Goal: Task Accomplishment & Management: Manage account settings

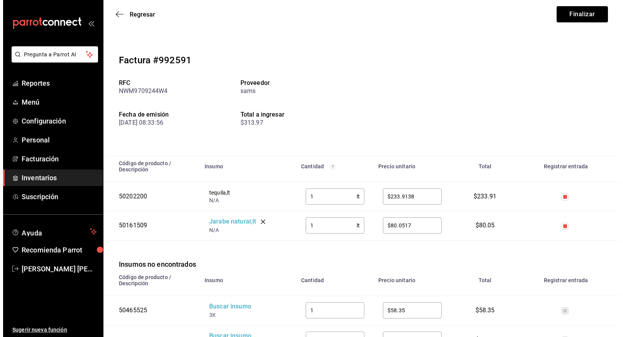
scroll to position [130, 0]
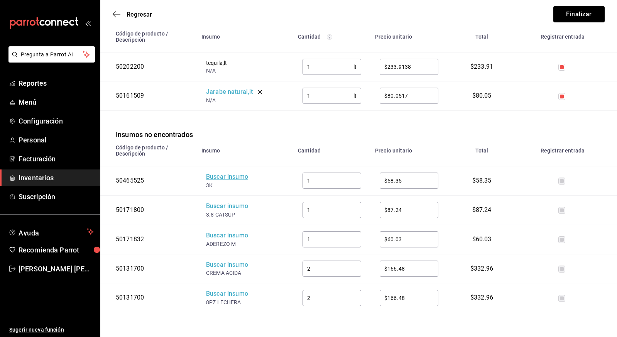
click at [227, 176] on div "Buscar insumo" at bounding box center [237, 176] width 62 height 9
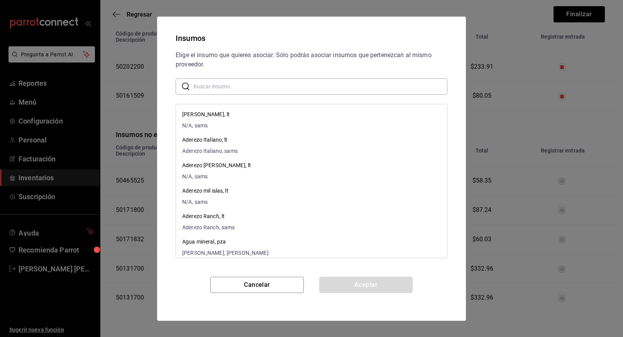
click at [229, 84] on input "text" at bounding box center [320, 85] width 254 height 15
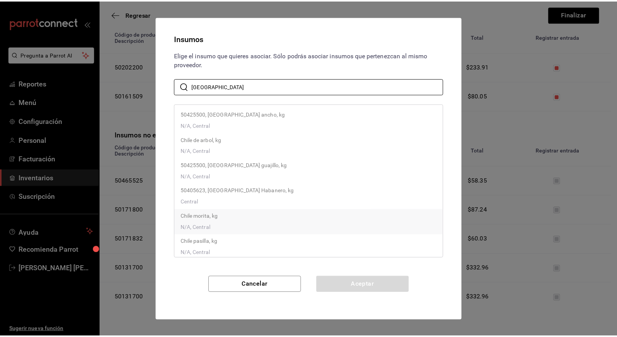
scroll to position [56, 0]
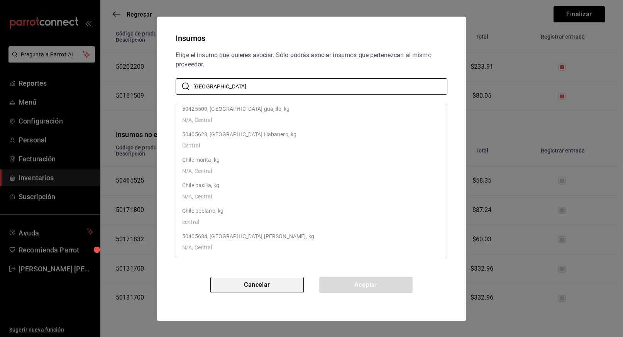
type input "[GEOGRAPHIC_DATA]"
click at [263, 284] on button "Cancelar" at bounding box center [256, 285] width 93 height 16
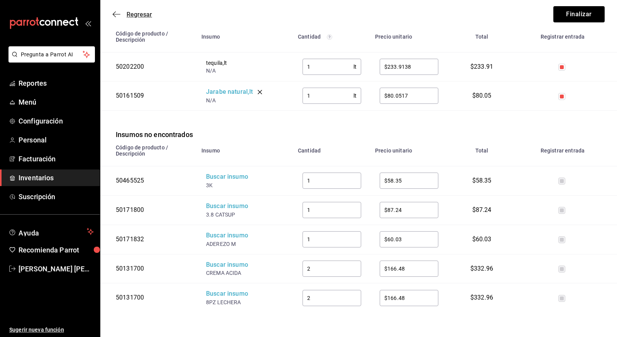
click at [116, 13] on icon "button" at bounding box center [117, 14] width 8 height 7
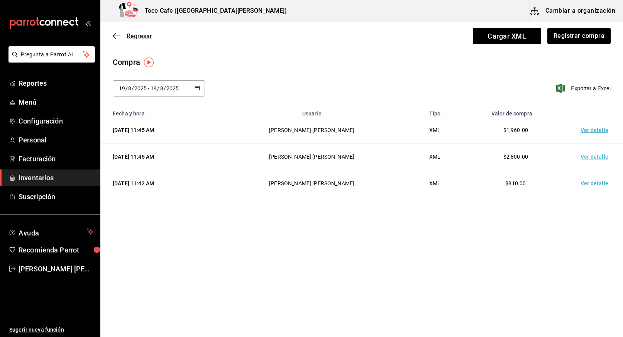
click at [138, 35] on span "Regresar" at bounding box center [139, 35] width 25 height 7
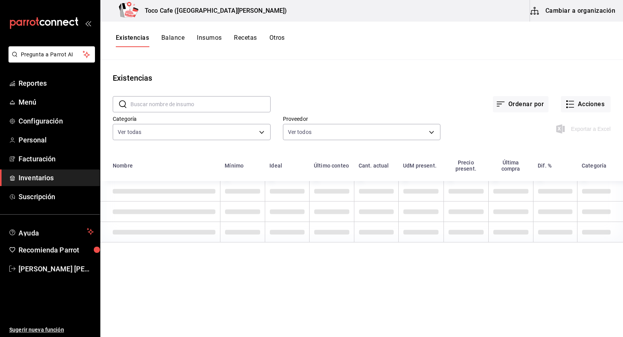
click at [576, 5] on button "Cambiar a organización" at bounding box center [573, 11] width 87 height 22
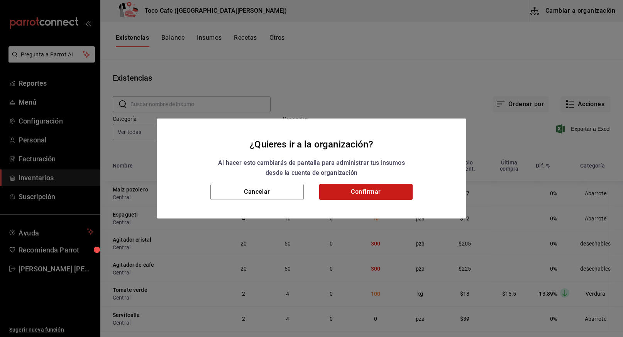
click at [359, 191] on button "Confirmar" at bounding box center [365, 192] width 93 height 16
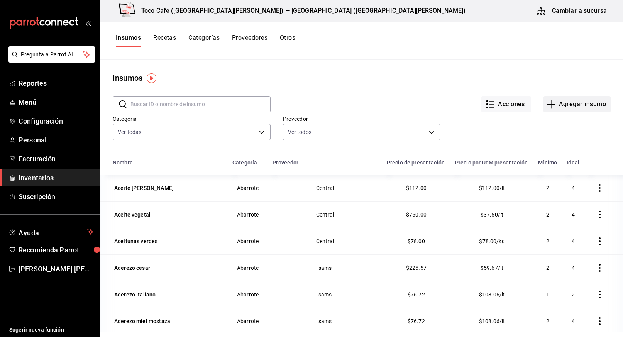
click at [563, 104] on button "Agregar insumo" at bounding box center [576, 104] width 67 height 16
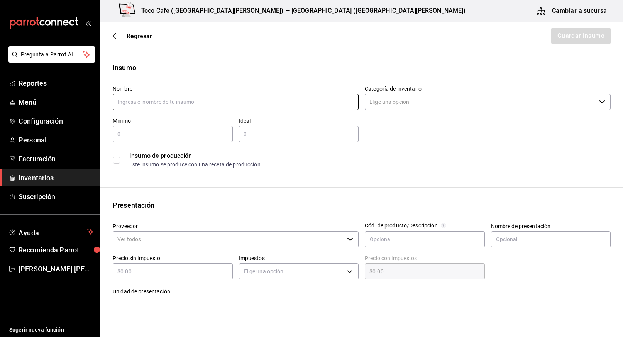
click at [264, 103] on input "text" at bounding box center [236, 102] width 246 height 16
click at [128, 103] on input "[GEOGRAPHIC_DATA] jalapañeo" at bounding box center [236, 102] width 246 height 16
type input "[PERSON_NAME] jalapeños en rajas"
click at [165, 136] on input "text" at bounding box center [173, 133] width 120 height 9
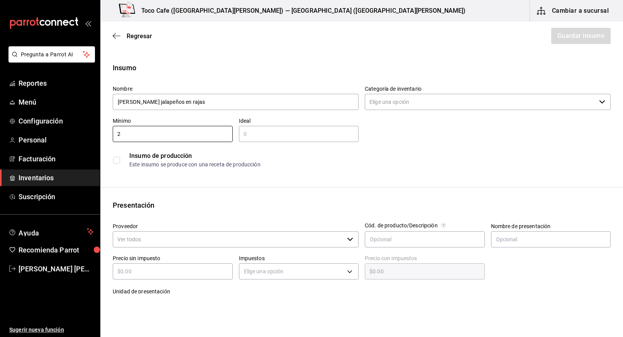
type input "2"
click at [275, 140] on div "​" at bounding box center [299, 134] width 120 height 16
type input "4"
click at [156, 242] on input "Proveedor" at bounding box center [228, 239] width 231 height 16
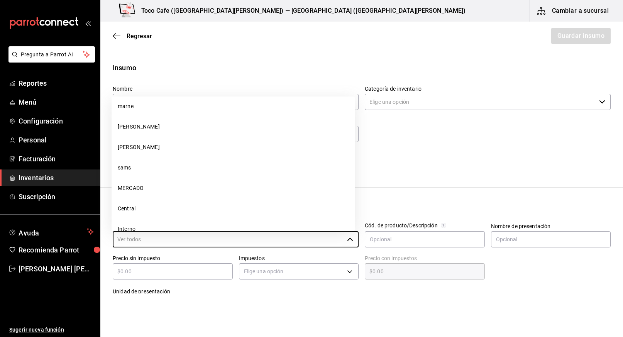
scroll to position [491, 0]
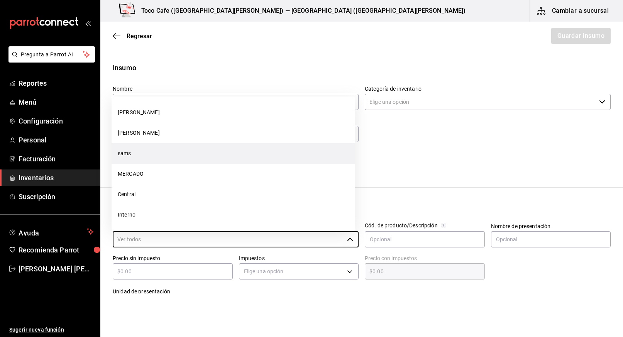
click at [160, 150] on li "sams" at bounding box center [232, 153] width 243 height 20
type input "sams"
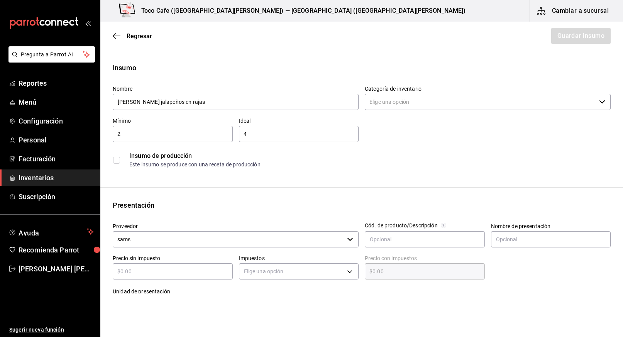
click at [173, 276] on div "​" at bounding box center [173, 271] width 120 height 16
click at [196, 279] on div "​" at bounding box center [173, 271] width 120 height 16
type input "$8"
type input "$8.00"
type input "$82"
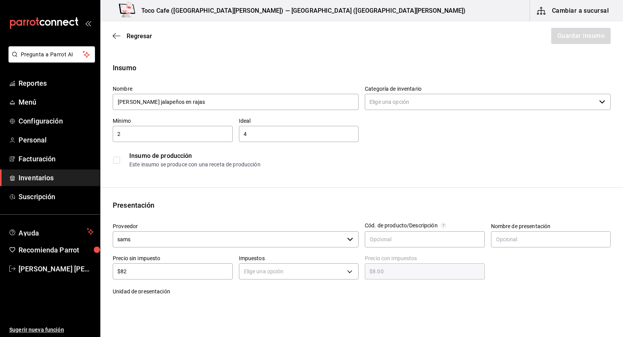
type input "$82.00"
type input "$82.8"
type input "$82.80"
type input "$82.86"
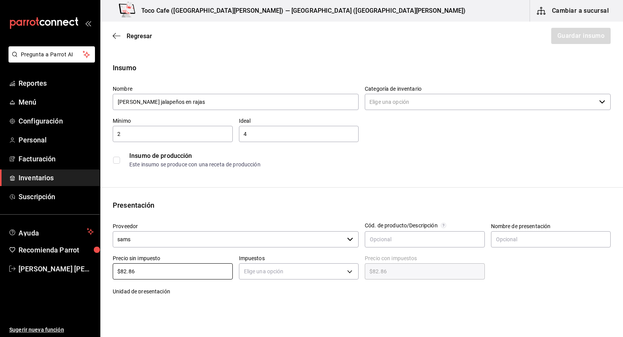
type input "$82.86"
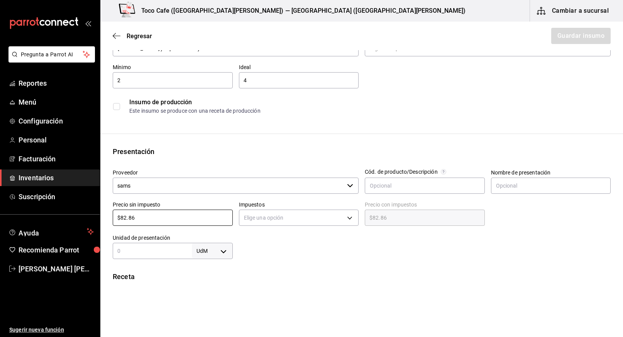
scroll to position [83, 0]
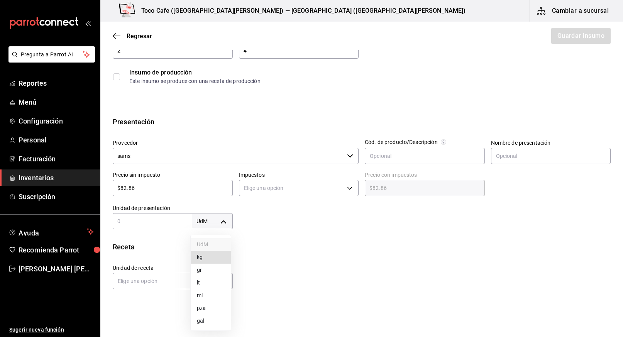
click at [222, 220] on body "Pregunta a Parrot AI Reportes Menú Configuración Personal Facturación Inventari…" at bounding box center [311, 146] width 623 height 293
click at [218, 256] on li "kg" at bounding box center [211, 257] width 40 height 13
type input "KILOGRAM"
click at [168, 222] on input "text" at bounding box center [152, 220] width 79 height 9
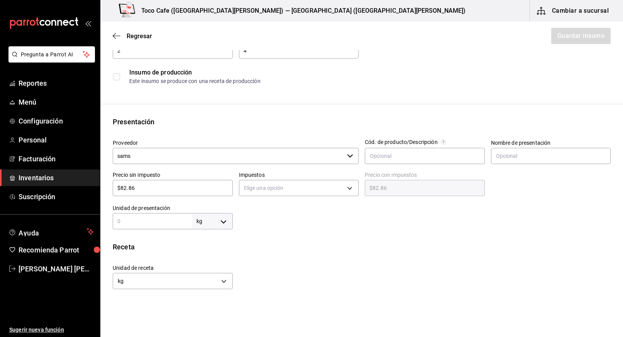
type input "1"
click at [274, 238] on div "Insumo Nombre [PERSON_NAME] jalapeños en rajas Categoría de inventario ​ Mínimo…" at bounding box center [361, 218] width 522 height 478
click at [347, 186] on body "Pregunta a Parrot AI Reportes Menú Configuración Personal Facturación Inventari…" at bounding box center [311, 146] width 623 height 293
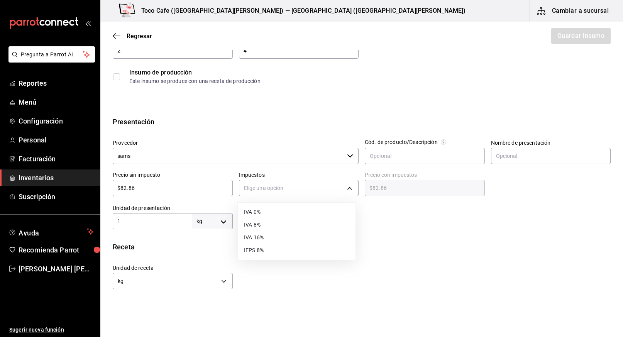
click at [319, 235] on li "IVA 16%" at bounding box center [297, 237] width 118 height 13
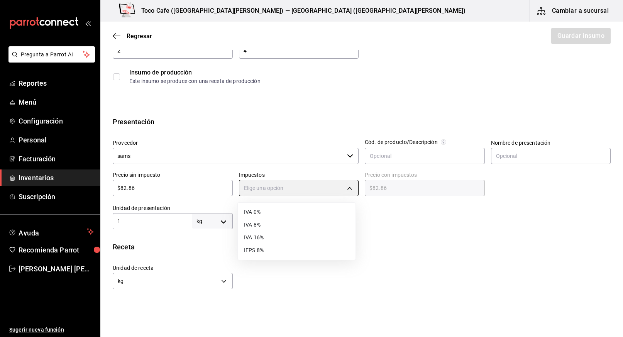
type input "IVA_16"
type input "$96.12"
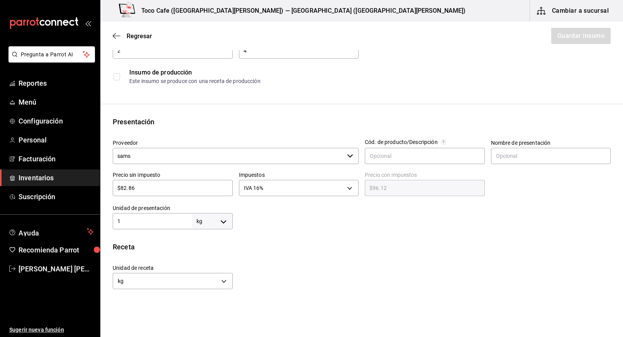
click at [171, 192] on input "$82.86" at bounding box center [173, 187] width 120 height 9
type input "$82.8"
type input "$96.05"
type input "$82."
type input "$95.12"
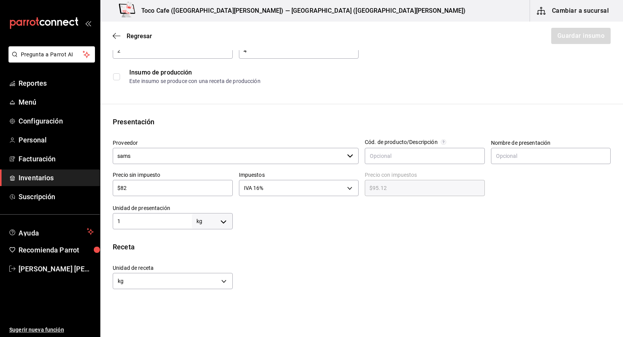
type input "$8"
type input "$9.28"
type input "$8.06"
type input "$9.35"
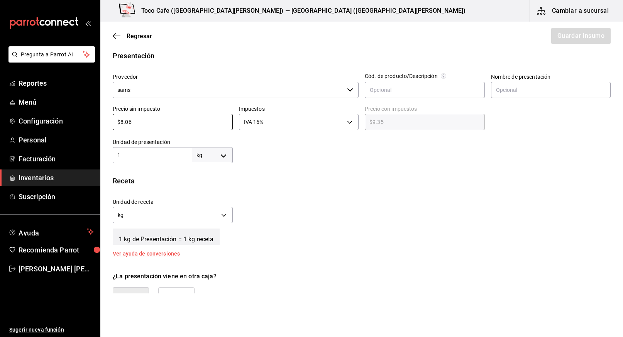
scroll to position [165, 0]
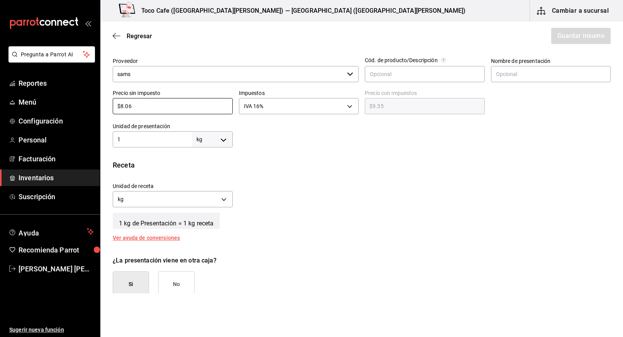
type input "$8.06"
click at [181, 283] on button "No" at bounding box center [176, 284] width 36 height 26
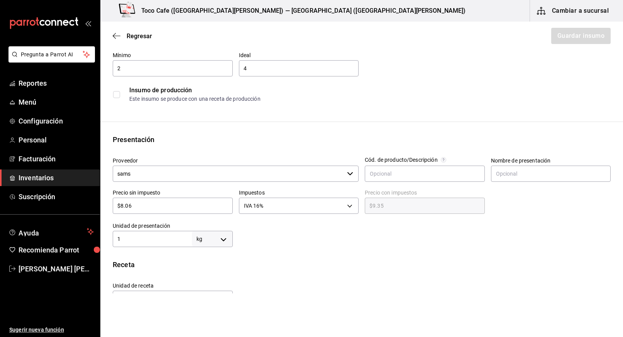
scroll to position [0, 0]
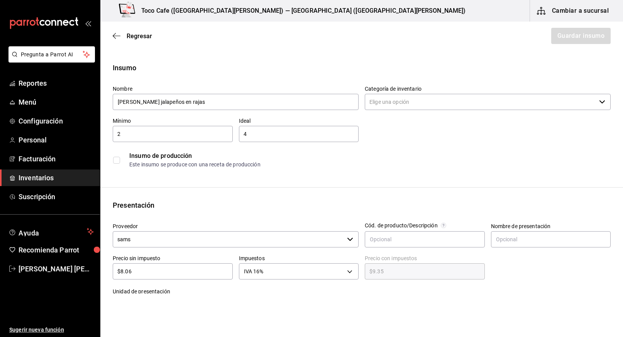
click at [599, 102] on icon "button" at bounding box center [602, 102] width 6 height 6
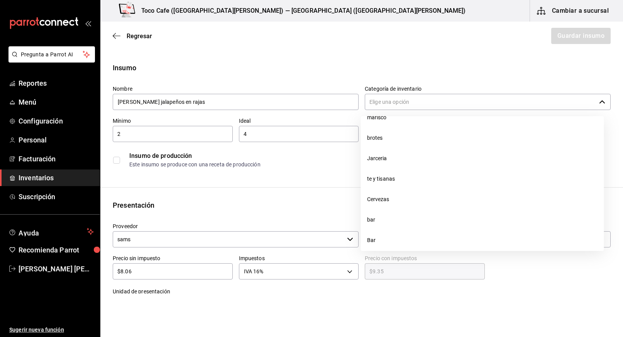
scroll to position [409, 0]
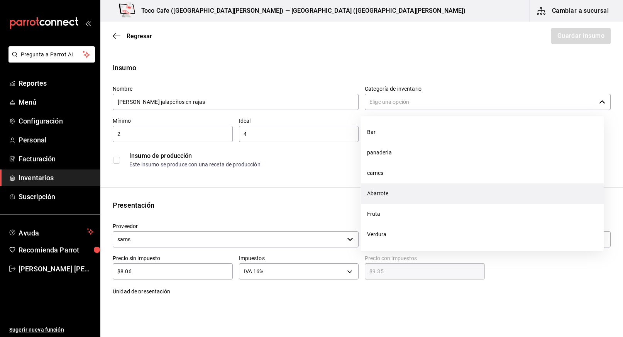
click at [478, 198] on li "Abarrote" at bounding box center [482, 193] width 243 height 20
type input "Abarrote"
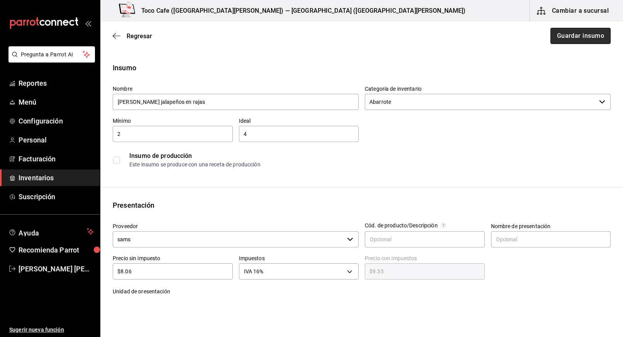
click at [572, 37] on button "Guardar insumo" at bounding box center [580, 36] width 60 height 16
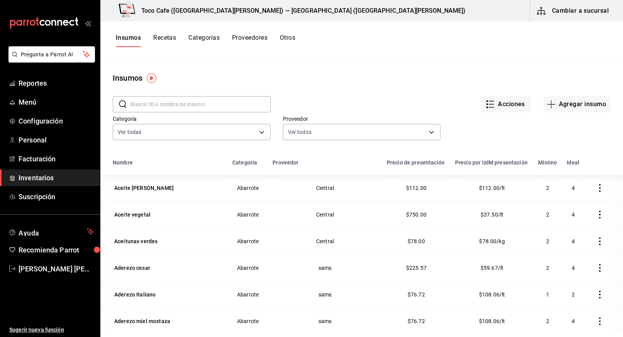
click at [155, 100] on input "text" at bounding box center [200, 103] width 140 height 15
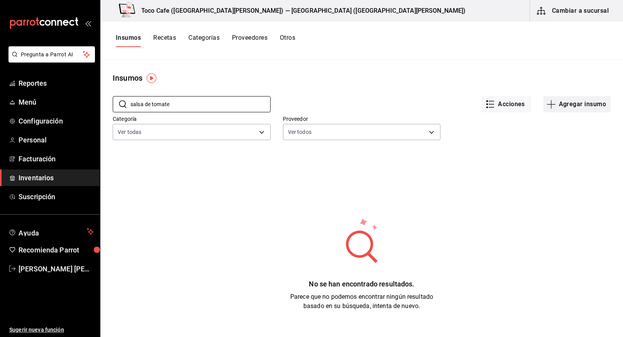
type input "salsa de tomate"
click at [586, 105] on button "Agregar insumo" at bounding box center [576, 104] width 67 height 16
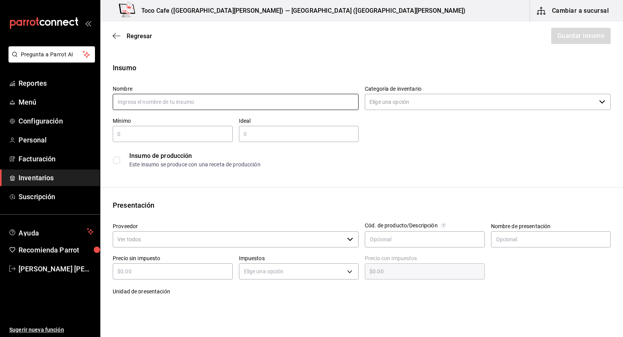
click at [198, 101] on input "text" at bounding box center [236, 102] width 246 height 16
click at [176, 106] on input "text" at bounding box center [236, 102] width 246 height 16
type input "Catsup"
click at [384, 103] on input "Categoría de inventario" at bounding box center [480, 102] width 231 height 16
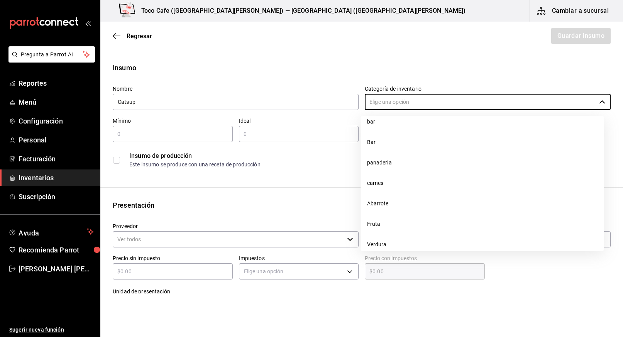
scroll to position [409, 0]
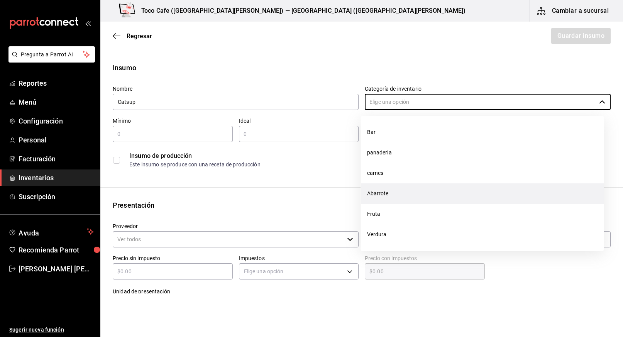
click at [382, 197] on li "Abarrote" at bounding box center [482, 193] width 243 height 20
type input "Abarrote"
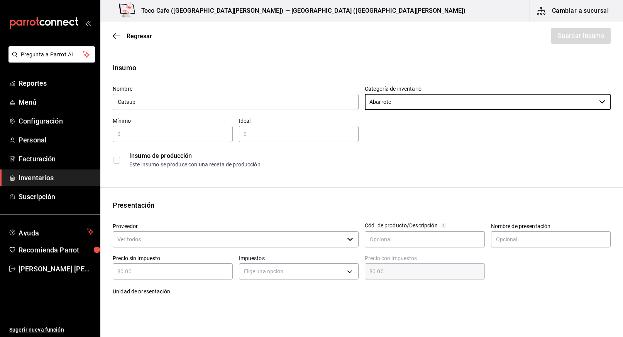
click at [177, 130] on input "text" at bounding box center [173, 133] width 120 height 9
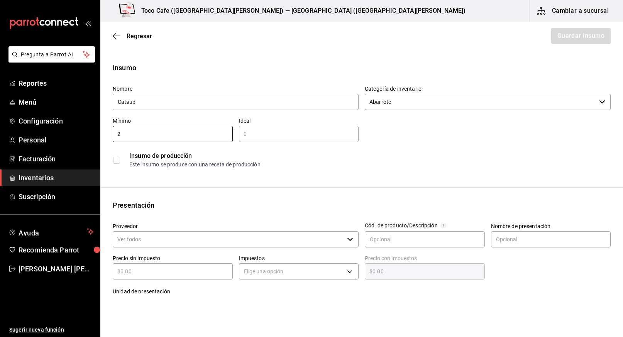
type input "2"
click at [270, 132] on input "text" at bounding box center [299, 133] width 120 height 9
type input "4"
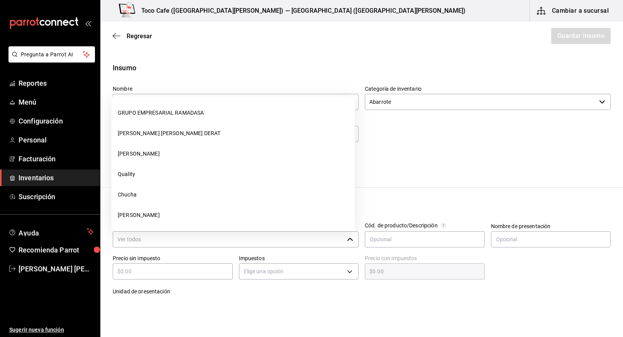
click at [181, 238] on input "Proveedor" at bounding box center [228, 239] width 231 height 16
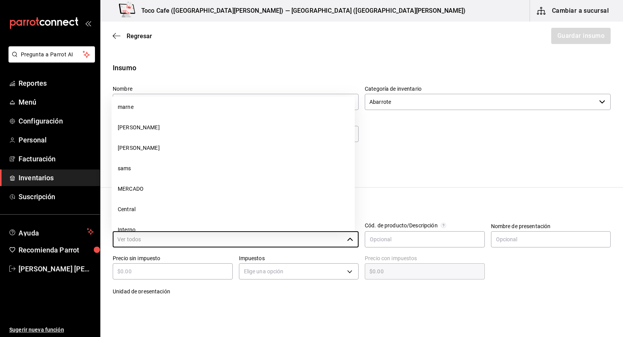
scroll to position [491, 0]
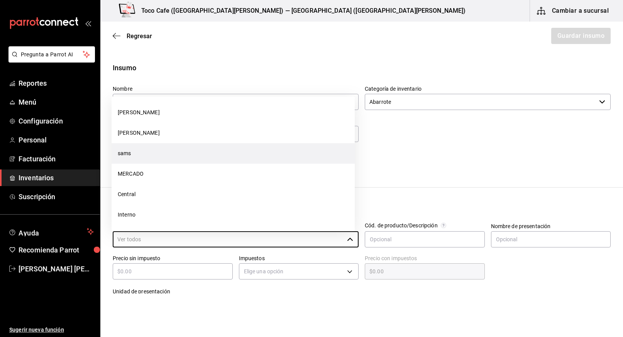
click at [181, 154] on li "sams" at bounding box center [232, 153] width 243 height 20
type input "sams"
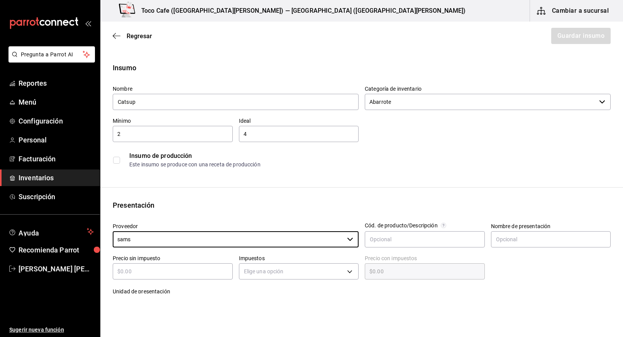
click at [203, 273] on input "text" at bounding box center [173, 271] width 120 height 9
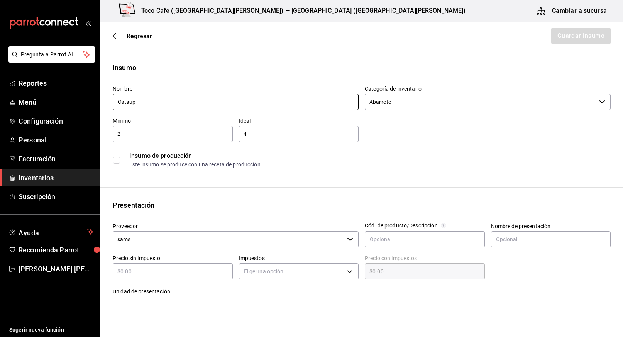
click at [195, 106] on input "Catsup" at bounding box center [236, 102] width 246 height 16
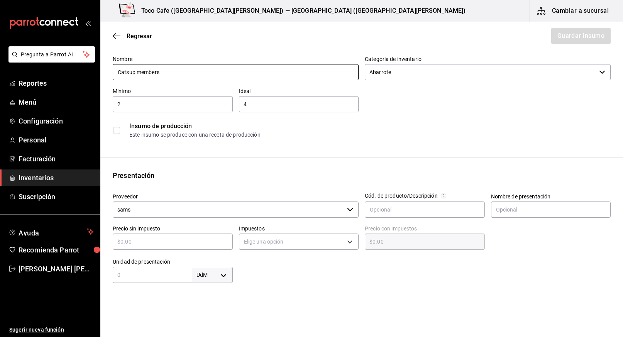
scroll to position [39, 0]
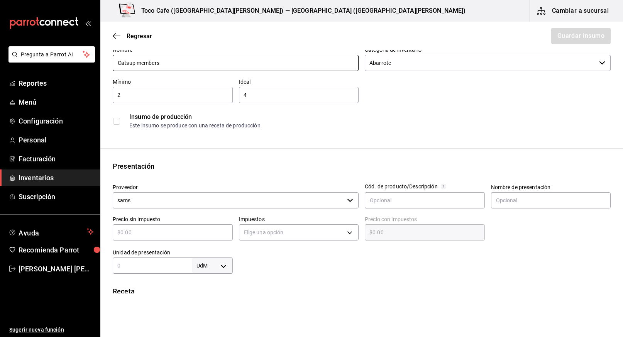
type input "Catsup members"
click at [181, 232] on input "text" at bounding box center [173, 232] width 120 height 9
click at [181, 236] on input "text" at bounding box center [173, 232] width 120 height 9
type input "$8"
type input "$8.00"
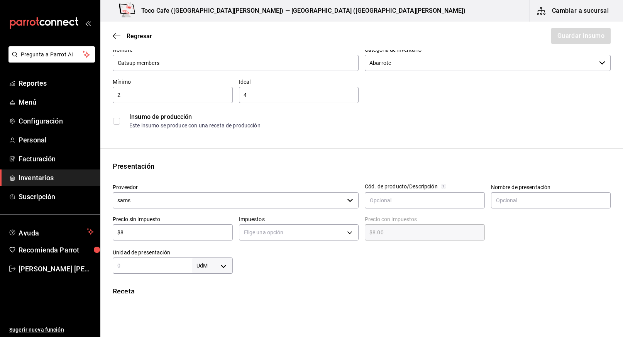
type input "$87"
type input "$87.00"
type input "$87.2"
type input "$87.20"
type input "$87.24"
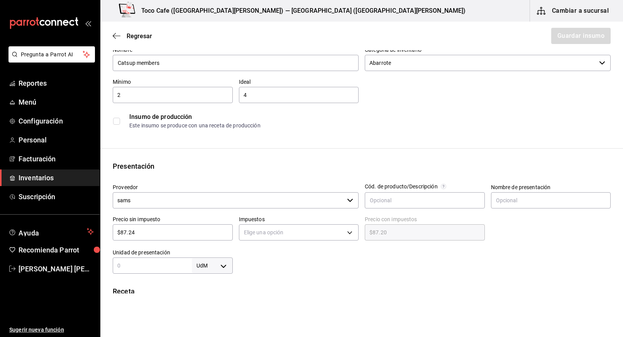
type input "$87.24"
click at [324, 235] on body "Pregunta a Parrot AI Reportes Menú Configuración Personal Facturación Inventari…" at bounding box center [311, 146] width 623 height 293
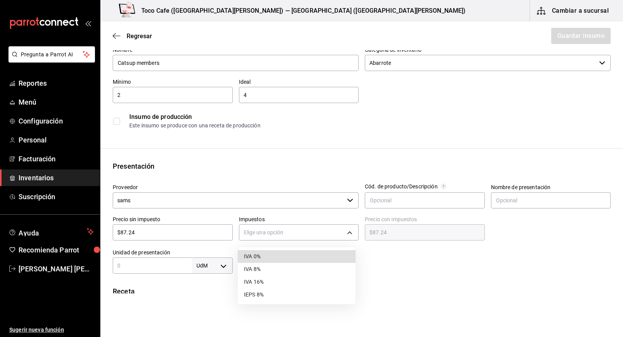
click at [285, 284] on li "IVA 16%" at bounding box center [297, 281] width 118 height 13
type input "IVA_16"
type input "$101.20"
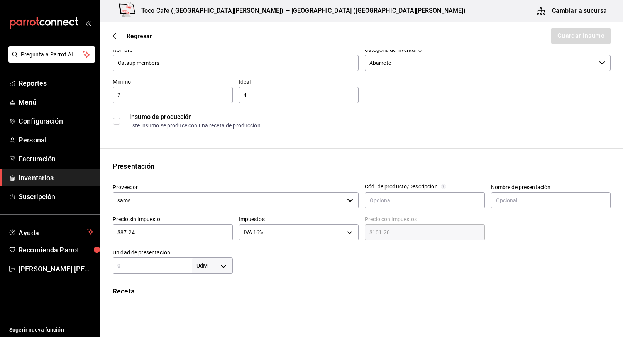
click at [221, 265] on body "Pregunta a Parrot AI Reportes Menú Configuración Personal Facturación Inventari…" at bounding box center [311, 146] width 623 height 293
click at [211, 312] on li "pza" at bounding box center [211, 314] width 40 height 13
type input "UNIT"
click at [162, 260] on div "pza UNIT ​" at bounding box center [173, 265] width 120 height 16
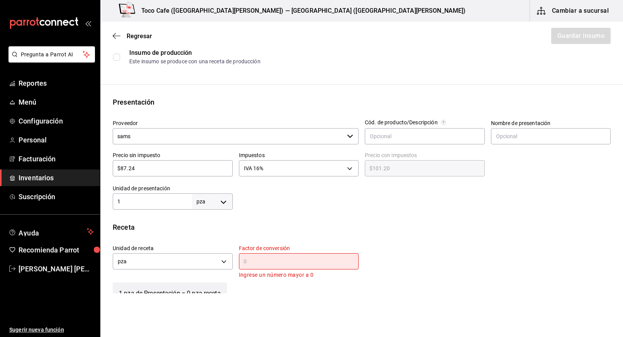
scroll to position [144, 0]
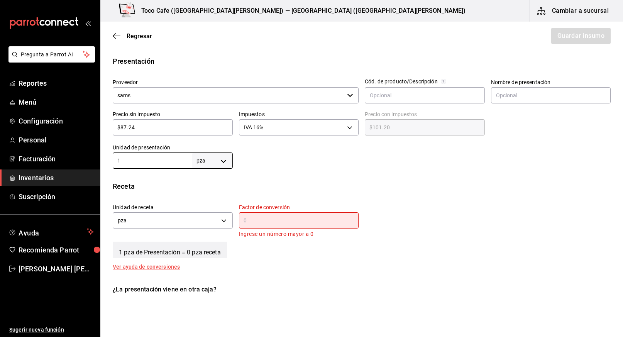
type input "1"
click at [254, 220] on input "text" at bounding box center [299, 220] width 120 height 9
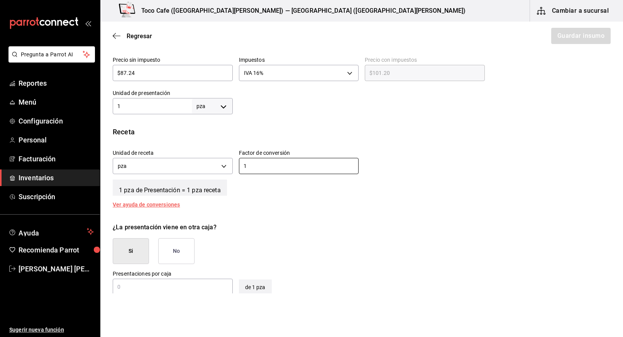
scroll to position [229, 0]
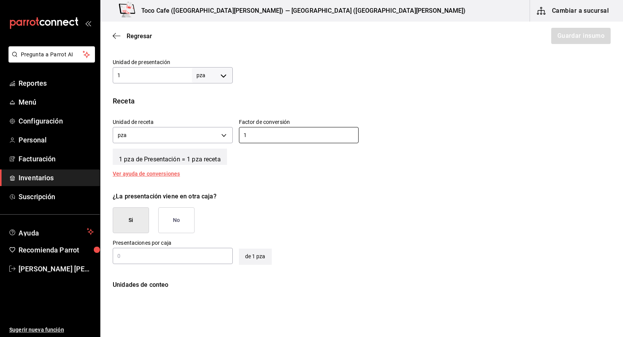
type input "1"
click at [181, 218] on button "No" at bounding box center [176, 220] width 36 height 26
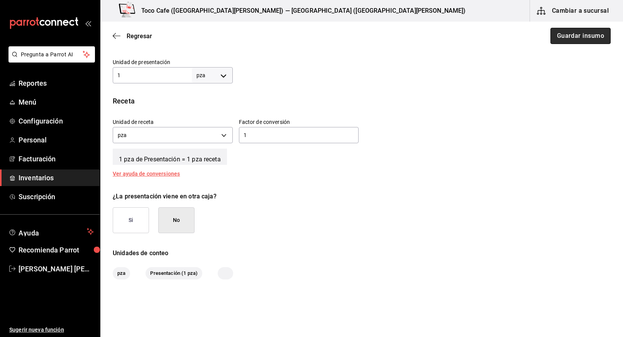
click at [584, 33] on button "Guardar insumo" at bounding box center [580, 36] width 60 height 16
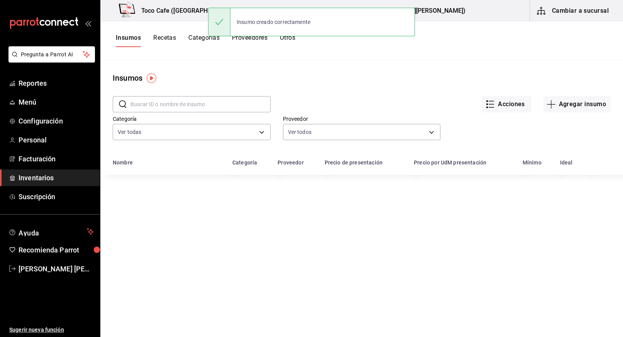
click at [182, 106] on input "text" at bounding box center [200, 103] width 140 height 15
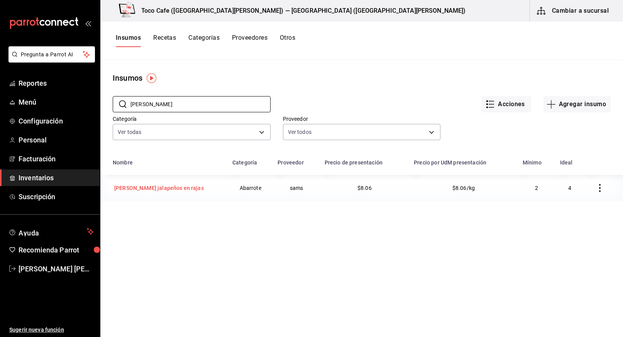
type input "[PERSON_NAME]"
click at [150, 187] on div "[PERSON_NAME] jalapeños en rajas" at bounding box center [159, 188] width 90 height 8
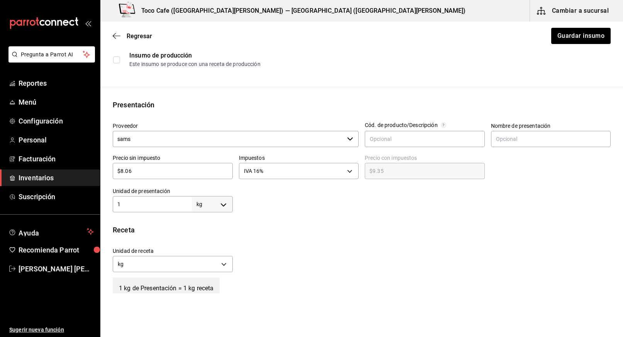
scroll to position [110, 0]
click at [223, 203] on body "Pregunta a Parrot AI Reportes Menú Configuración Personal Facturación Inventari…" at bounding box center [311, 146] width 623 height 293
click at [207, 290] on li "pza" at bounding box center [211, 290] width 40 height 13
type input "UNIT"
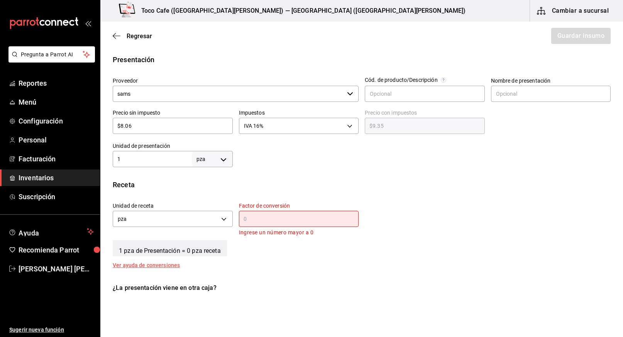
scroll to position [166, 0]
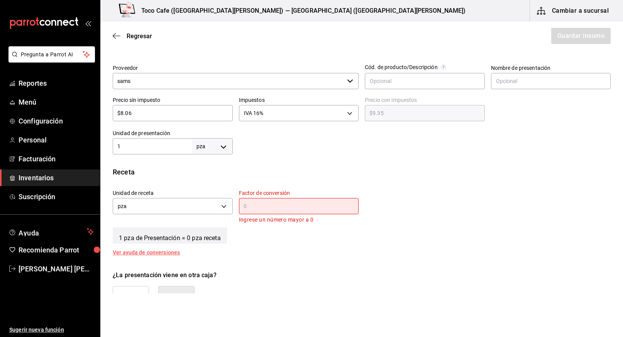
click at [255, 209] on input "text" at bounding box center [299, 205] width 120 height 9
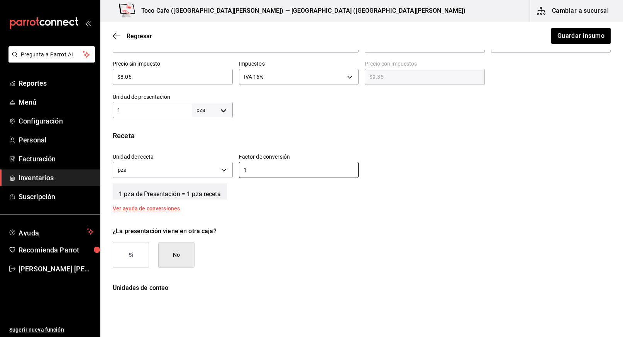
scroll to position [217, 0]
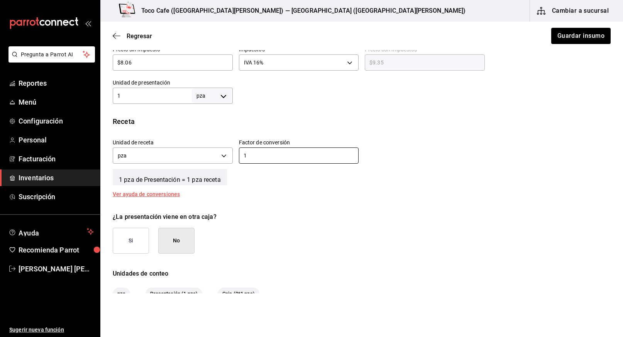
type input "1"
click at [175, 244] on button "No" at bounding box center [176, 241] width 36 height 26
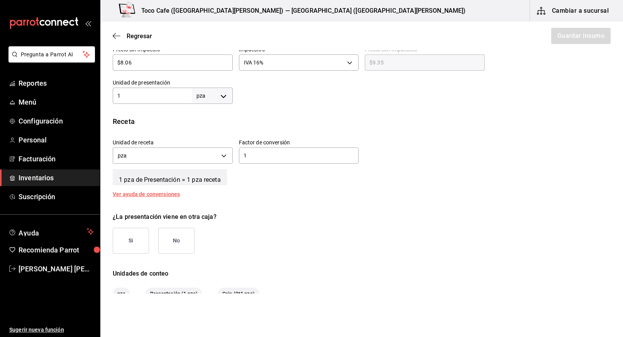
click at [189, 234] on button "No" at bounding box center [176, 241] width 36 height 26
click at [572, 38] on button "Guardar insumo" at bounding box center [580, 36] width 60 height 16
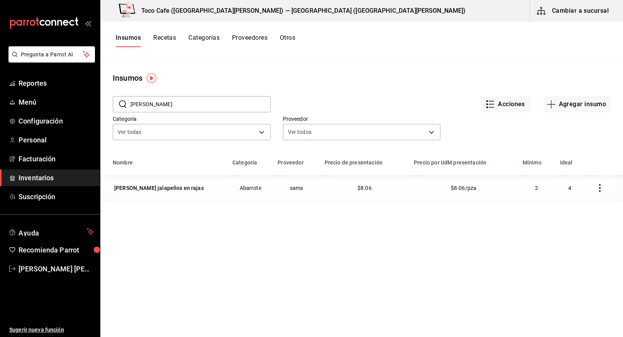
click at [216, 103] on input "[PERSON_NAME]" at bounding box center [200, 103] width 140 height 15
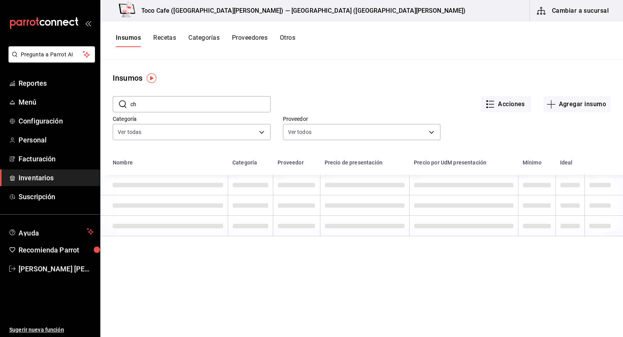
type input "c"
click at [165, 109] on input "mostaza" at bounding box center [200, 103] width 140 height 15
type input "m"
type input "M"
click at [576, 105] on button "Agregar insumo" at bounding box center [576, 104] width 67 height 16
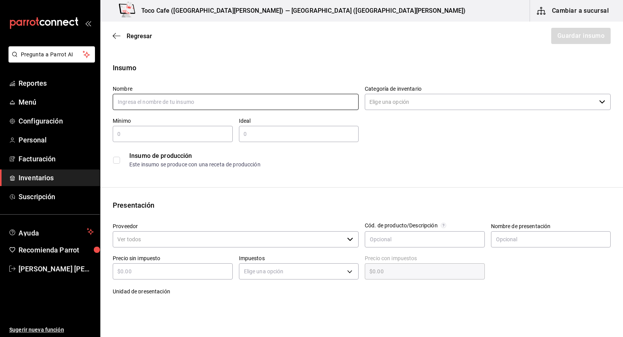
click at [237, 103] on input "text" at bounding box center [236, 102] width 246 height 16
type input "Mostaza members"
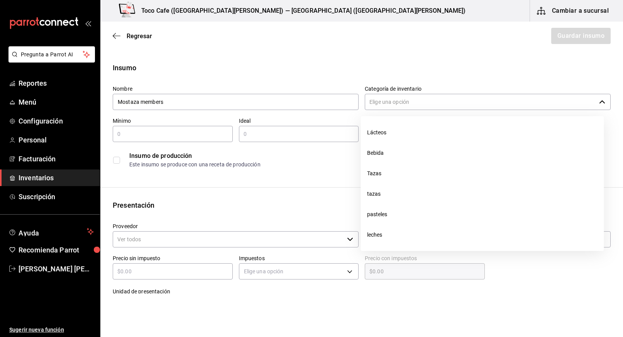
click at [432, 100] on input "Categoría de inventario" at bounding box center [480, 102] width 231 height 16
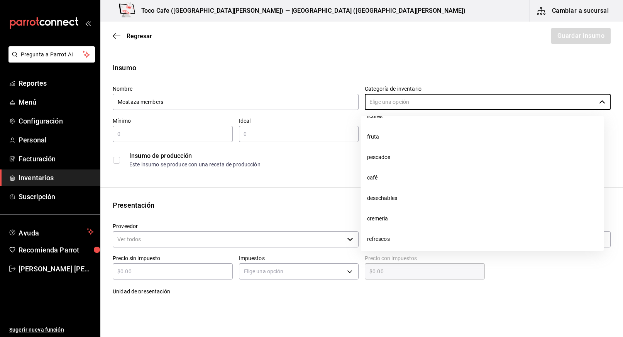
scroll to position [409, 0]
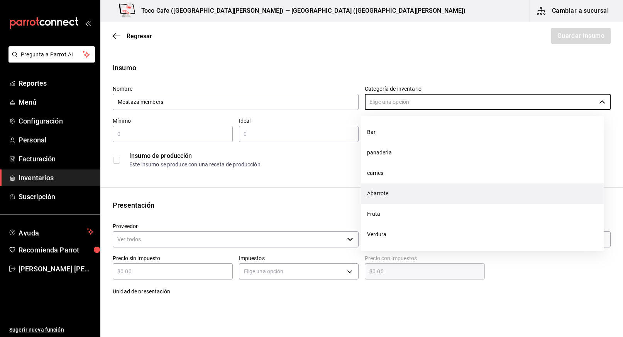
click at [403, 187] on li "Abarrote" at bounding box center [482, 193] width 243 height 20
type input "Abarrote"
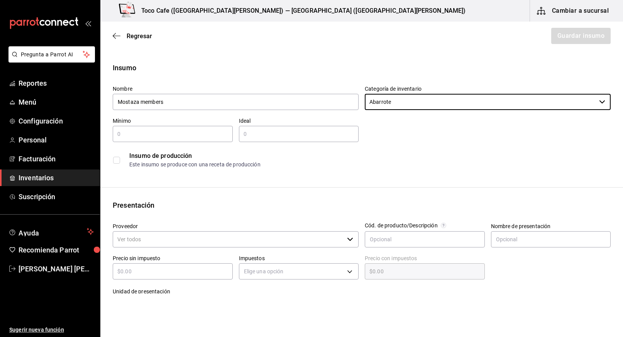
click at [194, 134] on input "text" at bounding box center [173, 133] width 120 height 9
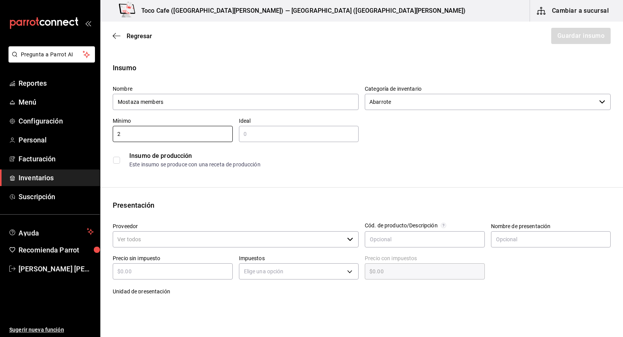
type input "2"
click at [275, 132] on input "text" at bounding box center [299, 133] width 120 height 9
type input "4"
click at [203, 240] on input "Proveedor" at bounding box center [228, 239] width 231 height 16
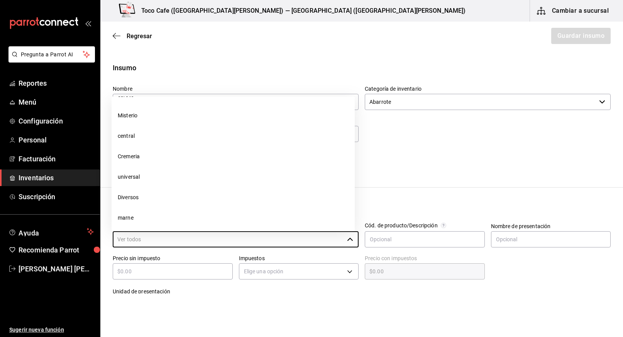
scroll to position [491, 0]
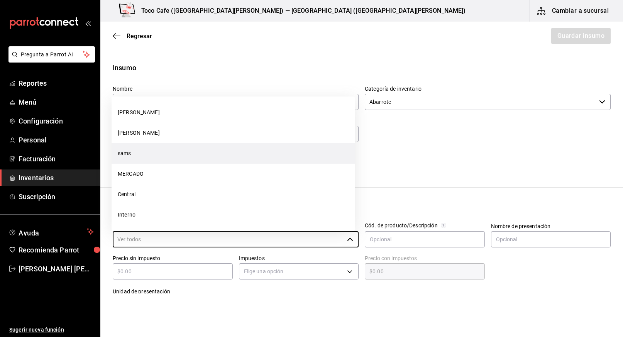
click at [189, 157] on li "sams" at bounding box center [232, 153] width 243 height 20
type input "sams"
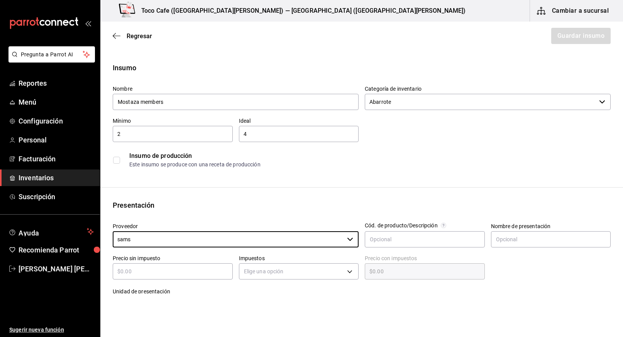
click at [172, 275] on input "text" at bounding box center [173, 271] width 120 height 9
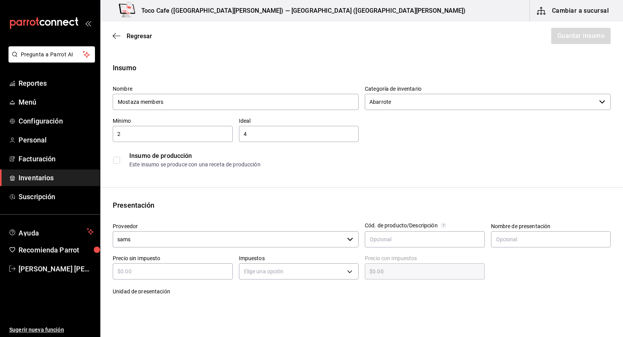
type input "$6"
type input "$6.00"
type input "$60"
type input "$60.00"
type input "$60.03"
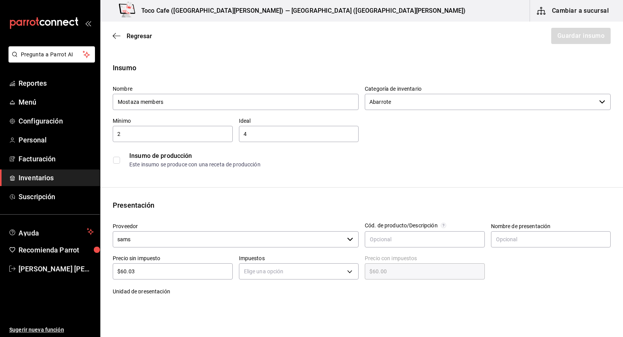
type input "$60.03"
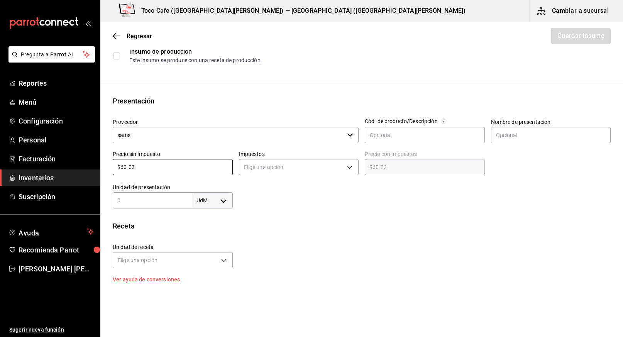
scroll to position [105, 0]
click at [162, 165] on input "$60.03" at bounding box center [173, 166] width 120 height 9
type input "$60.0"
type input "$60.00"
type input "$6"
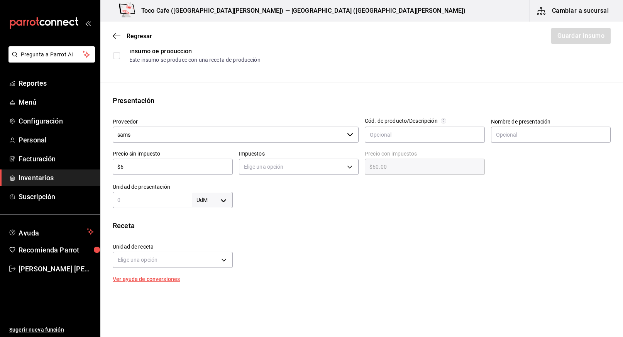
type input "$6.00"
type input "$0.00"
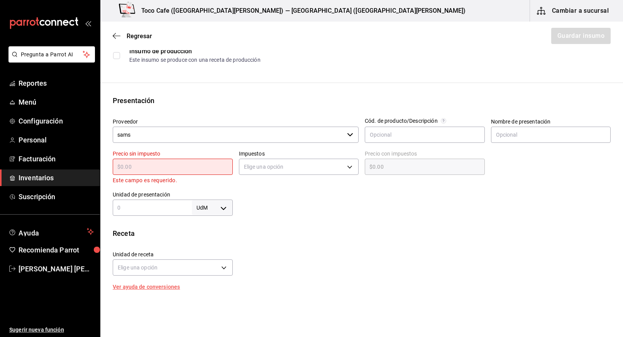
type input "$8"
type input "$8.00"
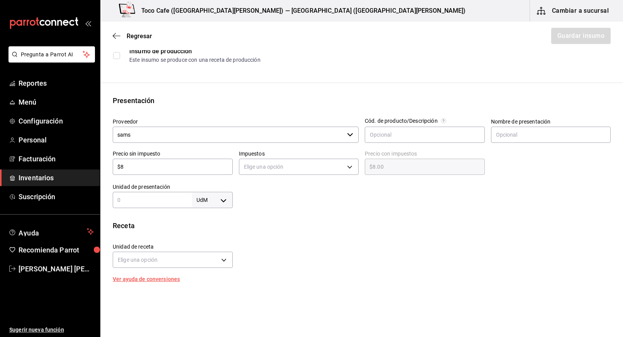
type input "$87"
type input "$87.00"
type input "$87.2"
type input "$87.20"
type input "$87.24"
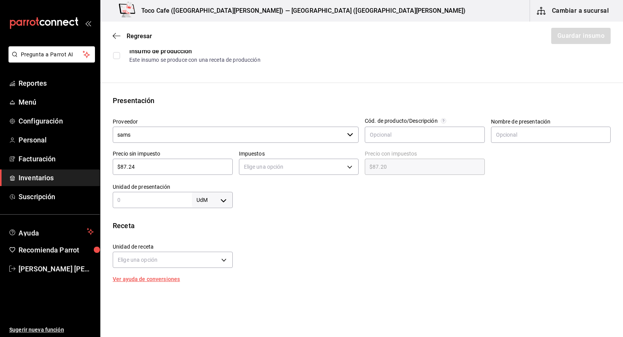
type input "$87.24"
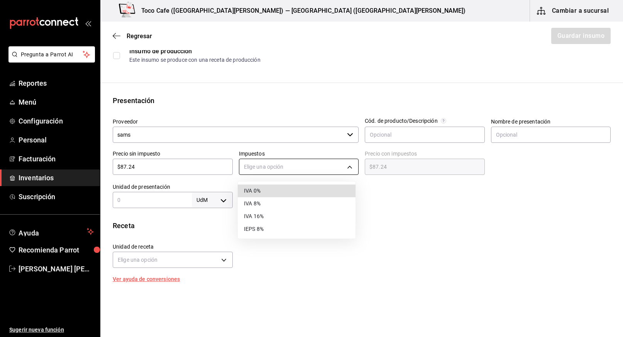
click at [347, 164] on body "Pregunta a Parrot AI Reportes Menú Configuración Personal Facturación Inventari…" at bounding box center [311, 146] width 623 height 293
click at [322, 216] on li "IVA 16%" at bounding box center [297, 216] width 118 height 13
type input "IVA_16"
type input "$101.20"
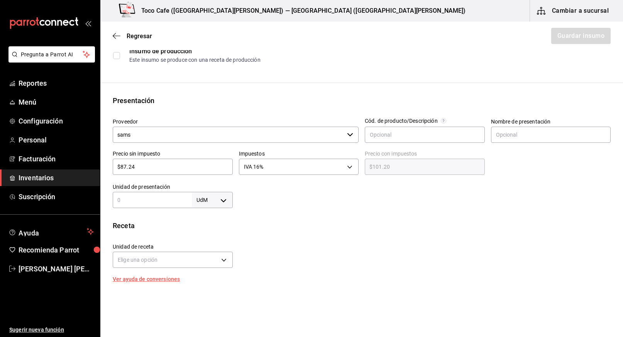
click at [221, 201] on body "Pregunta a Parrot AI Reportes Menú Configuración Personal Facturación Inventari…" at bounding box center [311, 146] width 623 height 293
click at [209, 284] on li "pza" at bounding box center [211, 286] width 40 height 13
type input "UNIT"
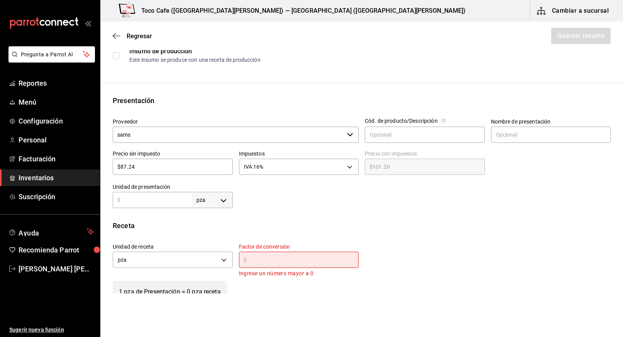
click at [260, 251] on div "Factor de conversión ​ Ingrese un número mayor a 0" at bounding box center [299, 260] width 120 height 35
click at [257, 257] on input "text" at bounding box center [299, 259] width 120 height 9
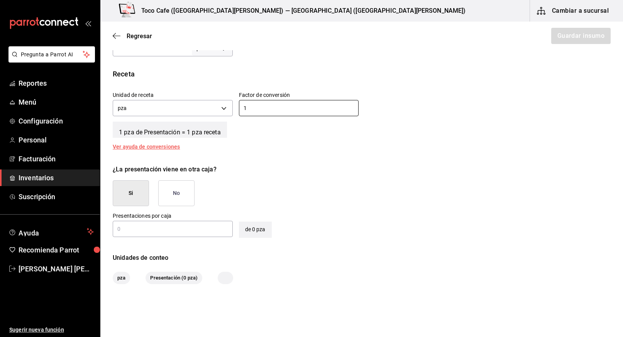
type input "1"
click at [181, 203] on button "No" at bounding box center [176, 193] width 36 height 26
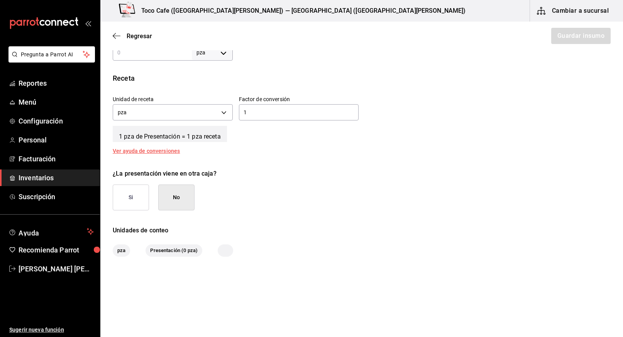
click at [172, 197] on button "No" at bounding box center [176, 197] width 36 height 26
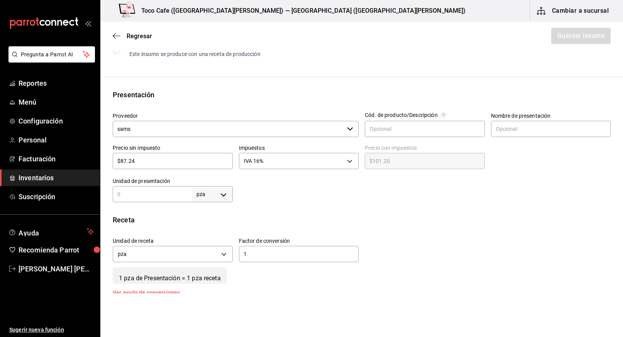
scroll to position [114, 0]
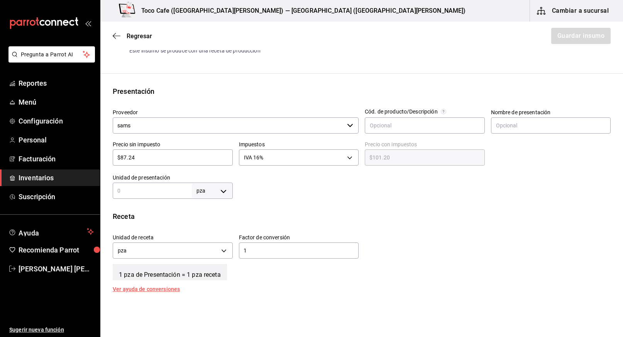
click at [128, 191] on input "text" at bounding box center [152, 190] width 79 height 9
type input "1"
click at [430, 184] on div at bounding box center [422, 183] width 378 height 31
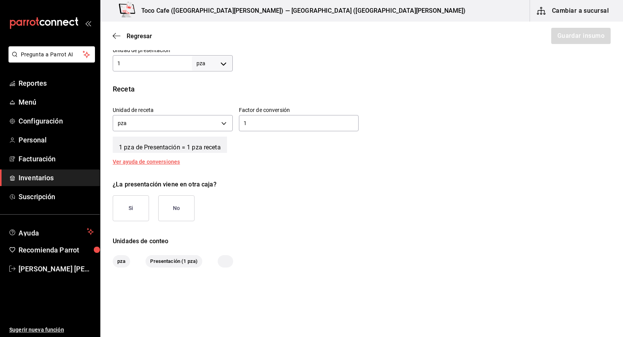
scroll to position [252, 0]
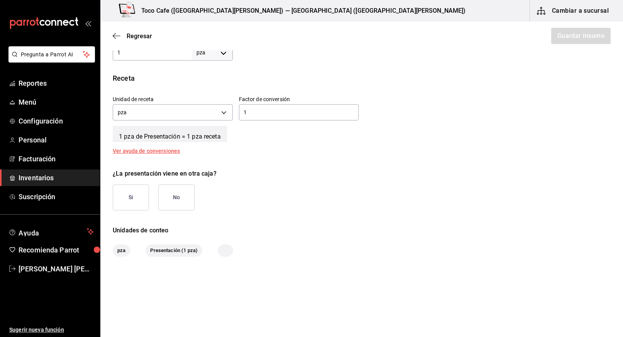
click at [183, 203] on button "No" at bounding box center [176, 197] width 36 height 26
click at [574, 38] on button "Guardar insumo" at bounding box center [580, 36] width 60 height 16
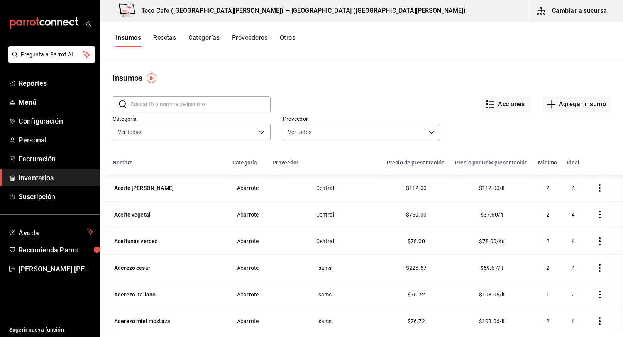
click at [183, 105] on input "text" at bounding box center [200, 103] width 140 height 15
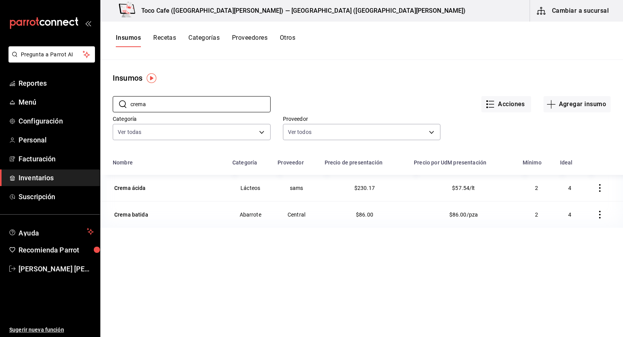
type input "crema"
click at [133, 188] on div "Crema ácida" at bounding box center [130, 188] width 32 height 8
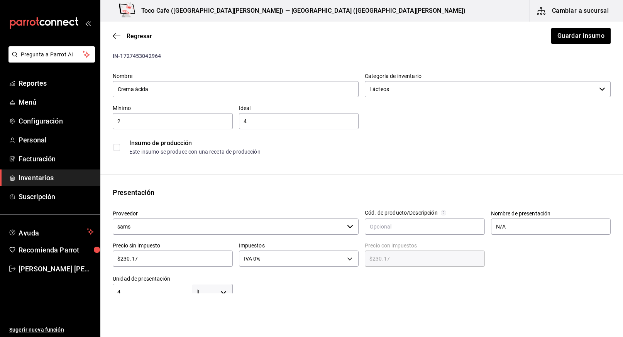
scroll to position [24, 0]
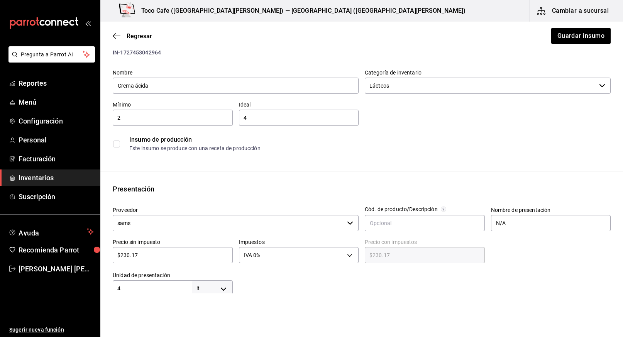
click at [585, 97] on div at bounding box center [476, 97] width 243 height 6
click at [156, 258] on input "$230.17" at bounding box center [173, 254] width 120 height 9
type input "$230.1"
type input "$230.10"
type input "$230."
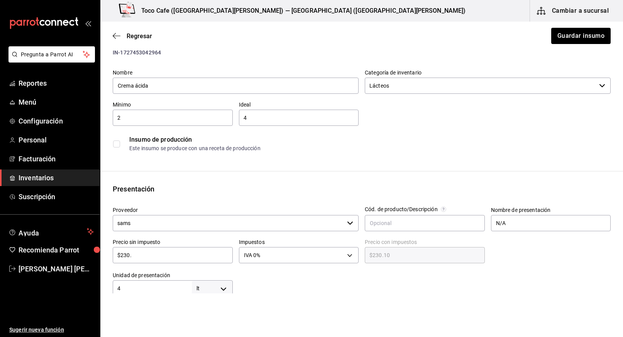
type input "$230.00"
type input "$23"
type input "$23.00"
type input "$2"
type input "$2.00"
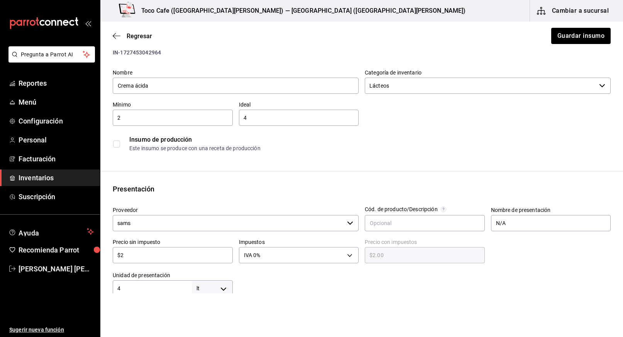
type input "$21"
type input "$21.00"
type input "$212"
type input "$212.00"
type input "$212.7"
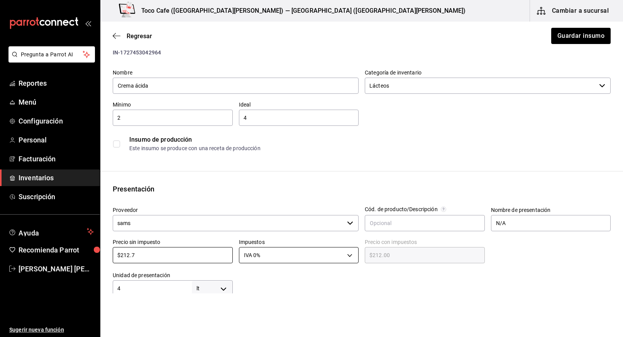
type input "$212.70"
type input "$212.78"
click at [345, 254] on body "Pregunta a Parrot AI Reportes Menú Configuración Personal Facturación Inventari…" at bounding box center [311, 146] width 623 height 293
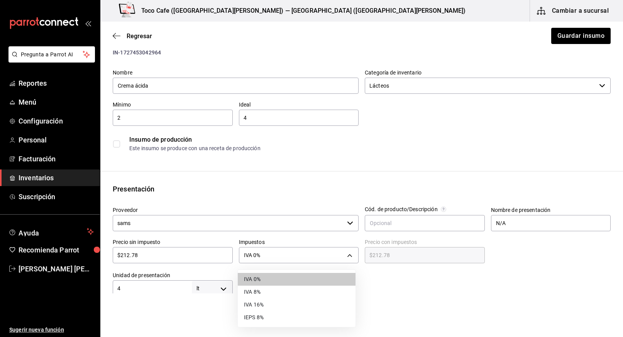
click at [302, 308] on li "IVA 16%" at bounding box center [297, 304] width 118 height 13
type input "IVA_16"
type input "$246.82"
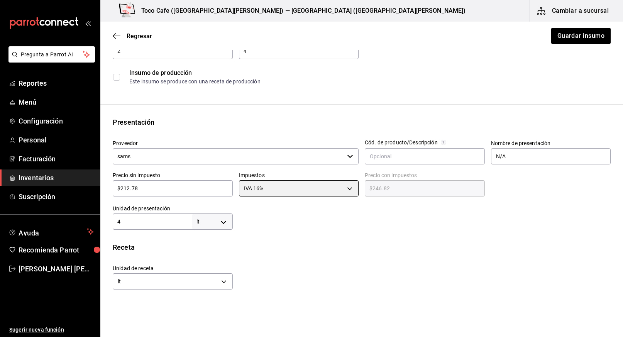
scroll to position [124, 0]
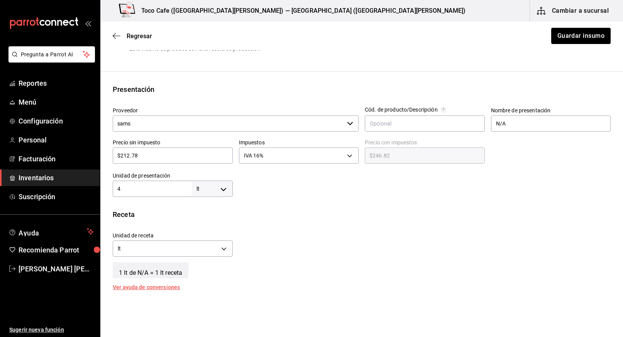
click at [159, 187] on input "4" at bounding box center [152, 188] width 79 height 9
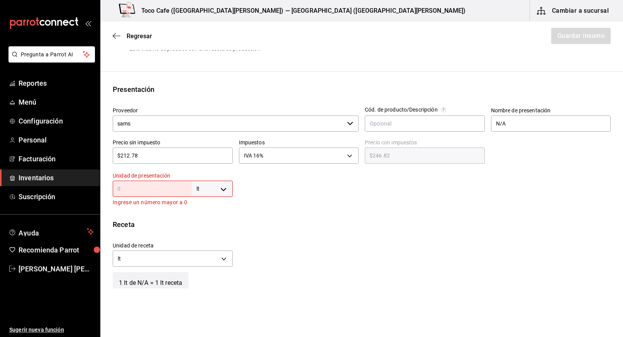
type input "2"
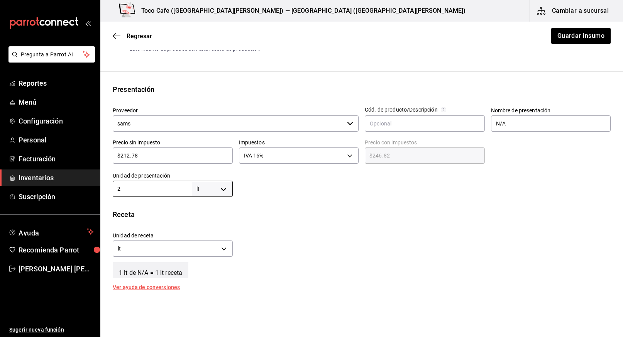
type input "2"
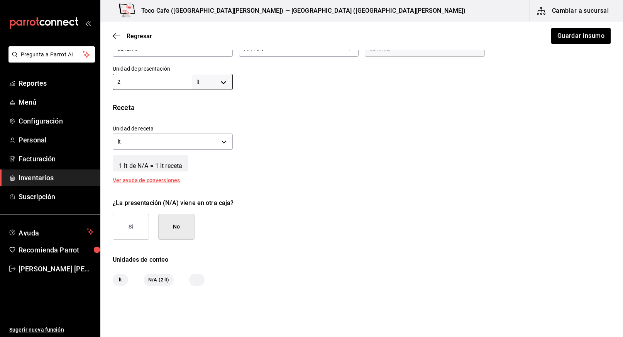
scroll to position [233, 0]
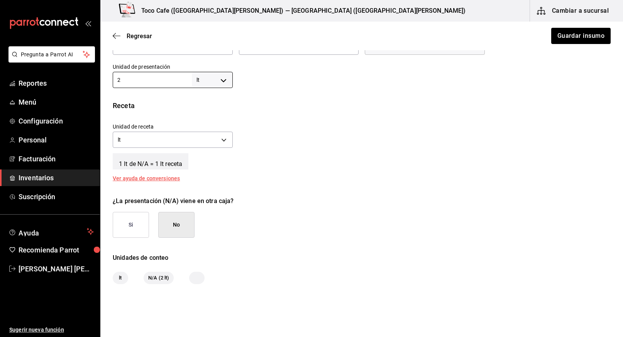
click at [176, 226] on button "No" at bounding box center [176, 225] width 36 height 26
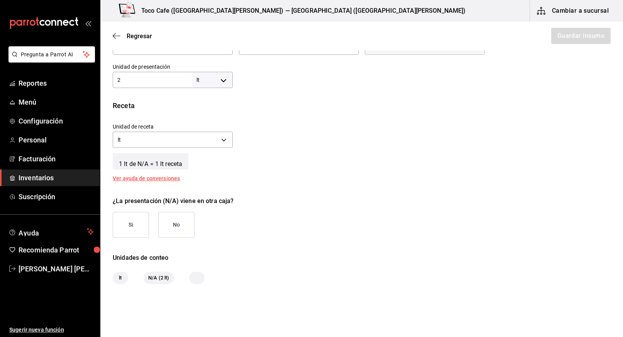
click at [173, 231] on button "No" at bounding box center [176, 225] width 36 height 26
click at [567, 37] on button "Guardar insumo" at bounding box center [580, 36] width 60 height 16
